Goal: Information Seeking & Learning: Learn about a topic

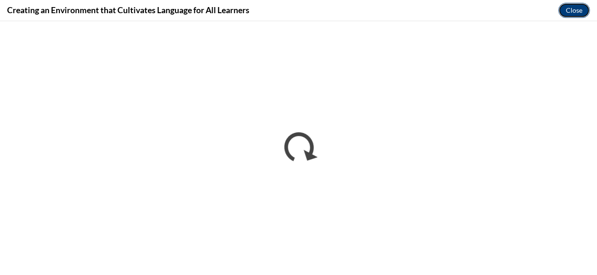
click at [572, 9] on button "Close" at bounding box center [574, 10] width 32 height 15
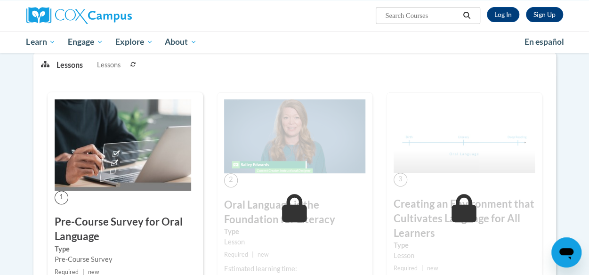
scroll to position [260, 0]
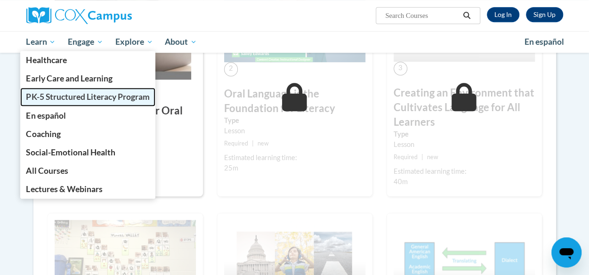
click at [66, 94] on span "PK-5 Structured Literacy Program" at bounding box center [87, 97] width 123 height 10
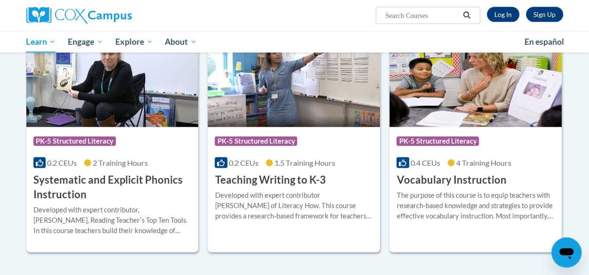
scroll to position [1053, 0]
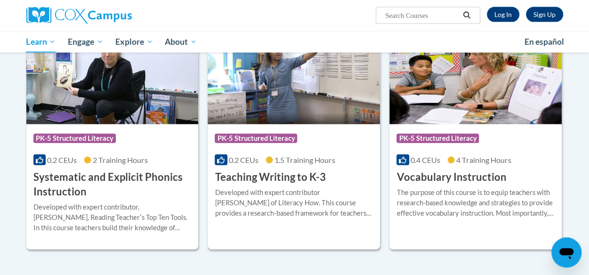
click at [290, 147] on div "Course Category: PK-5 Structured Literacy" at bounding box center [294, 139] width 158 height 21
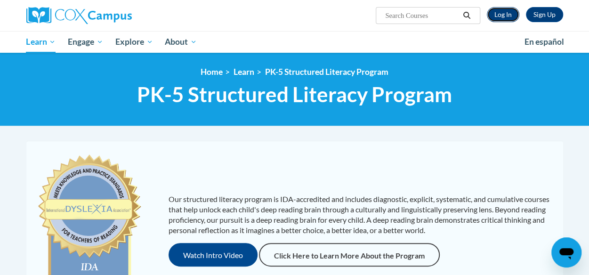
click at [505, 17] on link "Log In" at bounding box center [503, 14] width 33 height 15
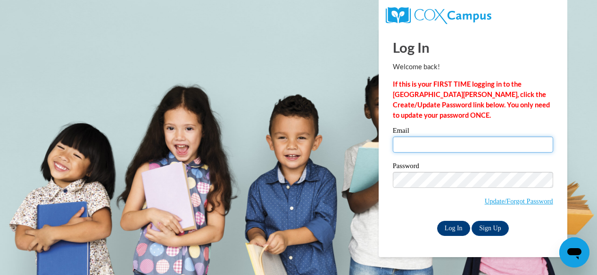
type input "karyn.walker@muskegonorway.org"
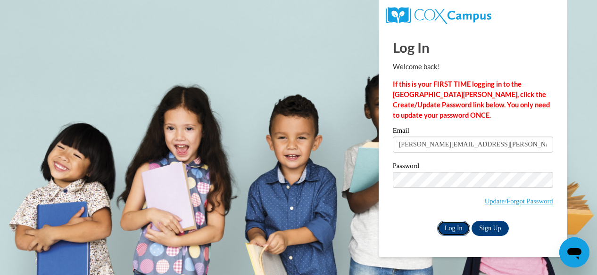
click at [446, 229] on input "Log In" at bounding box center [453, 228] width 33 height 15
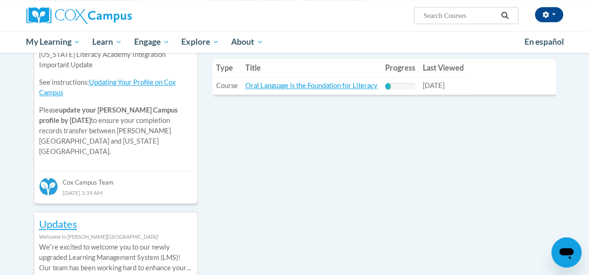
scroll to position [353, 0]
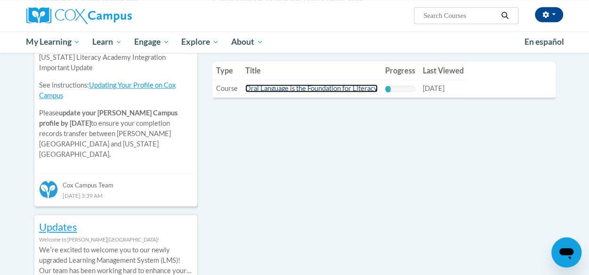
click at [344, 86] on link "Oral Language is the Foundation for Literacy" at bounding box center [311, 88] width 132 height 8
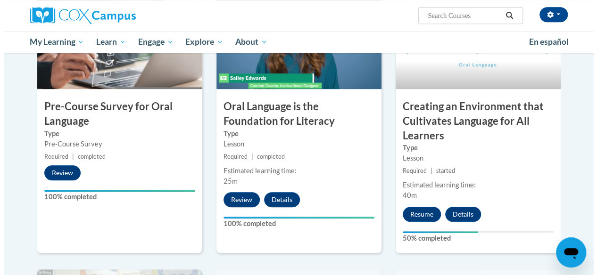
scroll to position [274, 0]
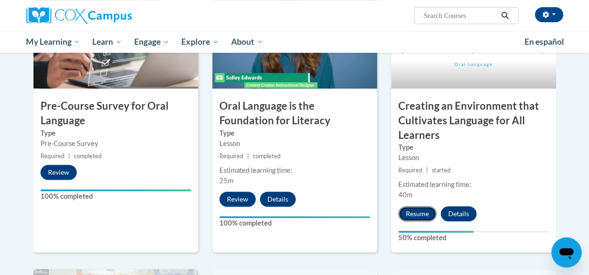
click at [418, 210] on button "Resume" at bounding box center [418, 213] width 38 height 15
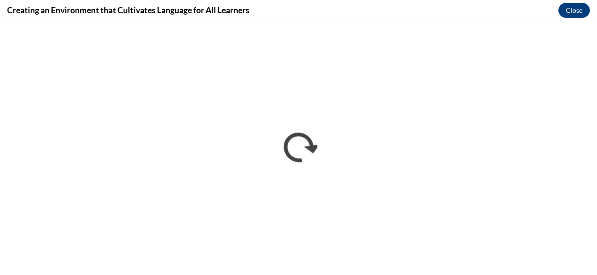
scroll to position [0, 0]
